Goal: Information Seeking & Learning: Learn about a topic

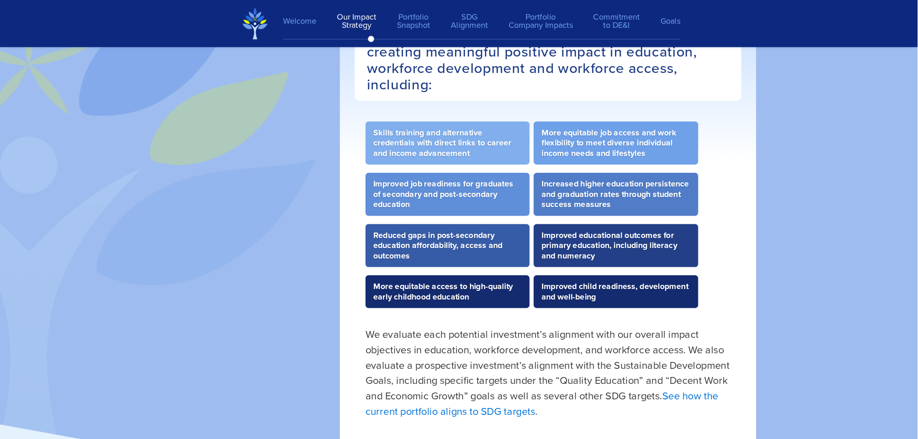
scroll to position [1808, 0]
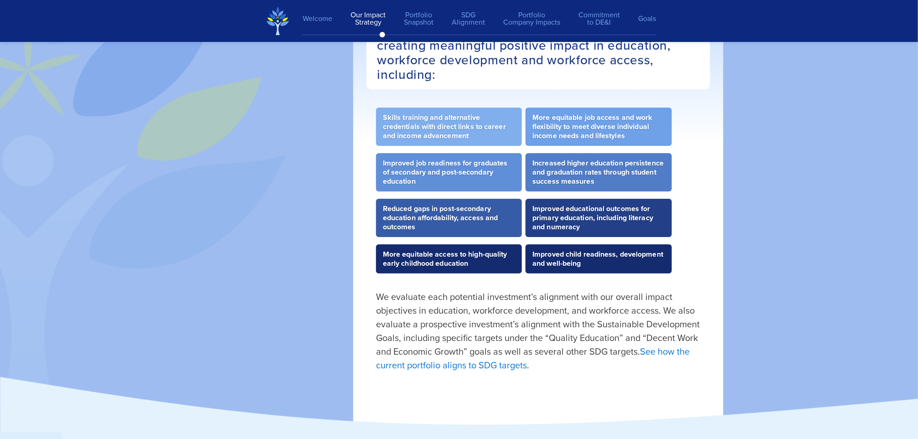
drag, startPoint x: 591, startPoint y: 0, endPoint x: 319, endPoint y: 330, distance: 427.5
click at [319, 285] on div at bounding box center [274, 202] width 159 height 457
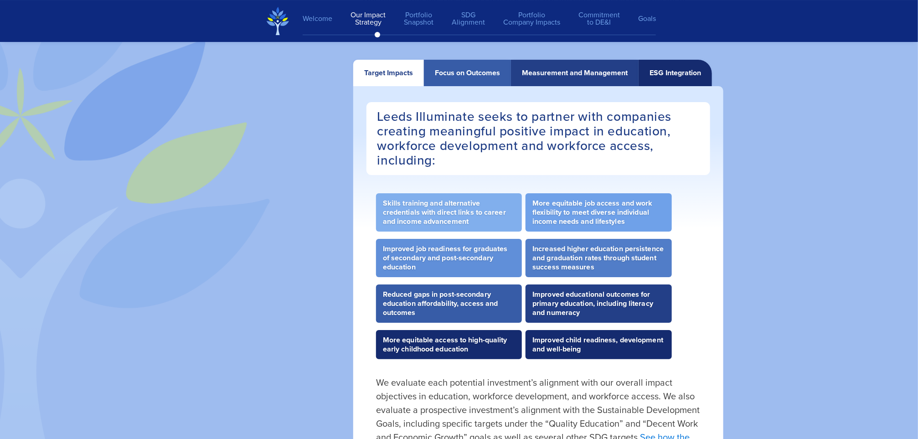
scroll to position [1723, 0]
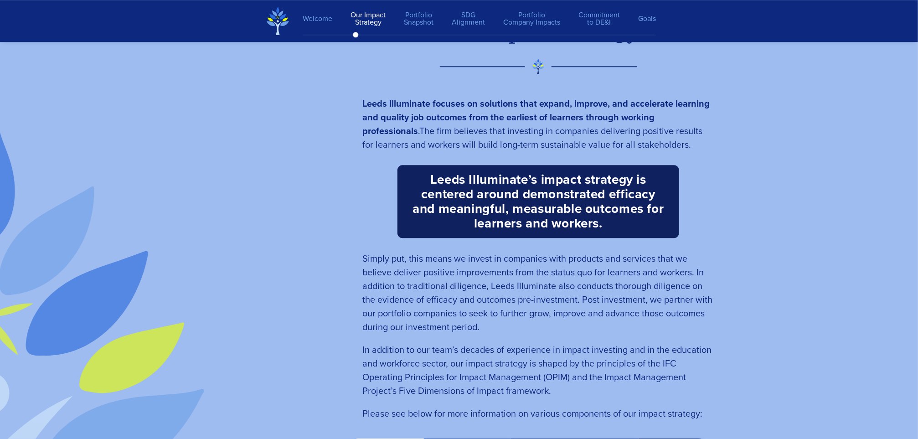
scroll to position [1344, 0]
